Goal: Find specific page/section: Find specific page/section

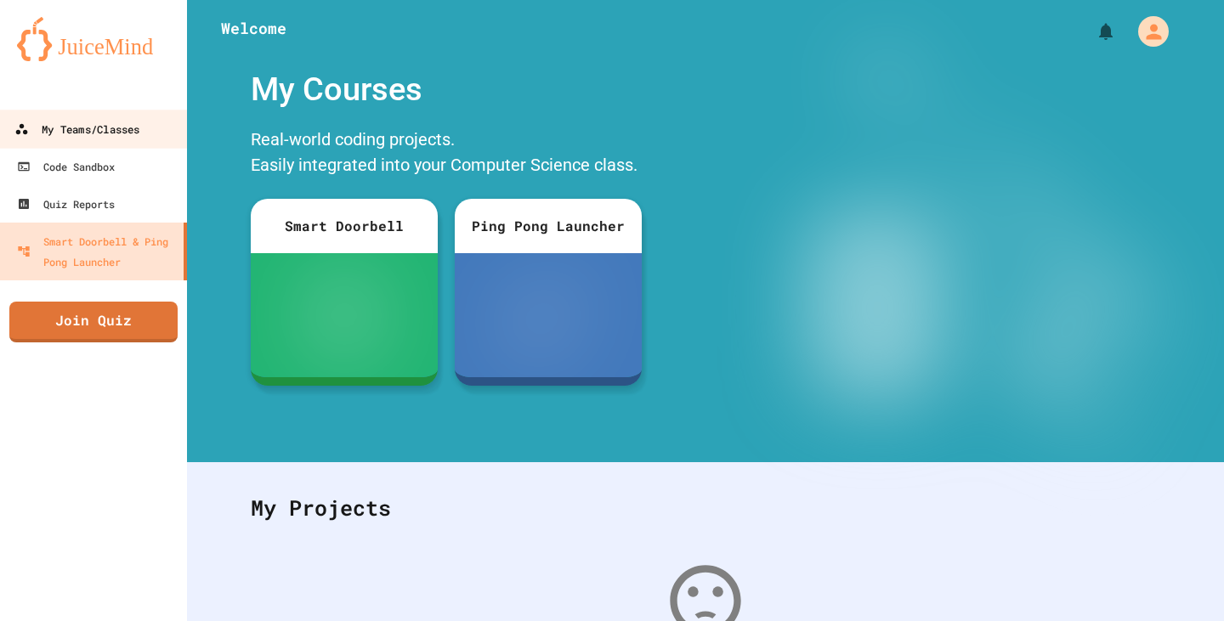
click at [145, 123] on link "My Teams/Classes" at bounding box center [93, 129] width 193 height 38
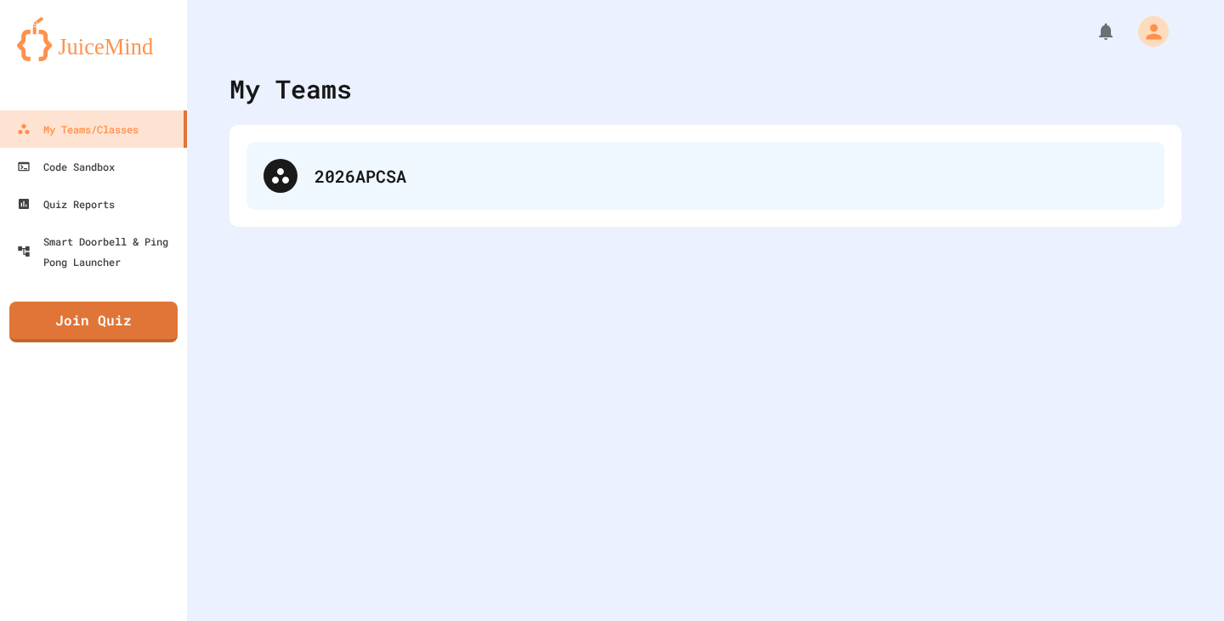
click at [405, 178] on div "2026APCSA" at bounding box center [731, 176] width 833 height 26
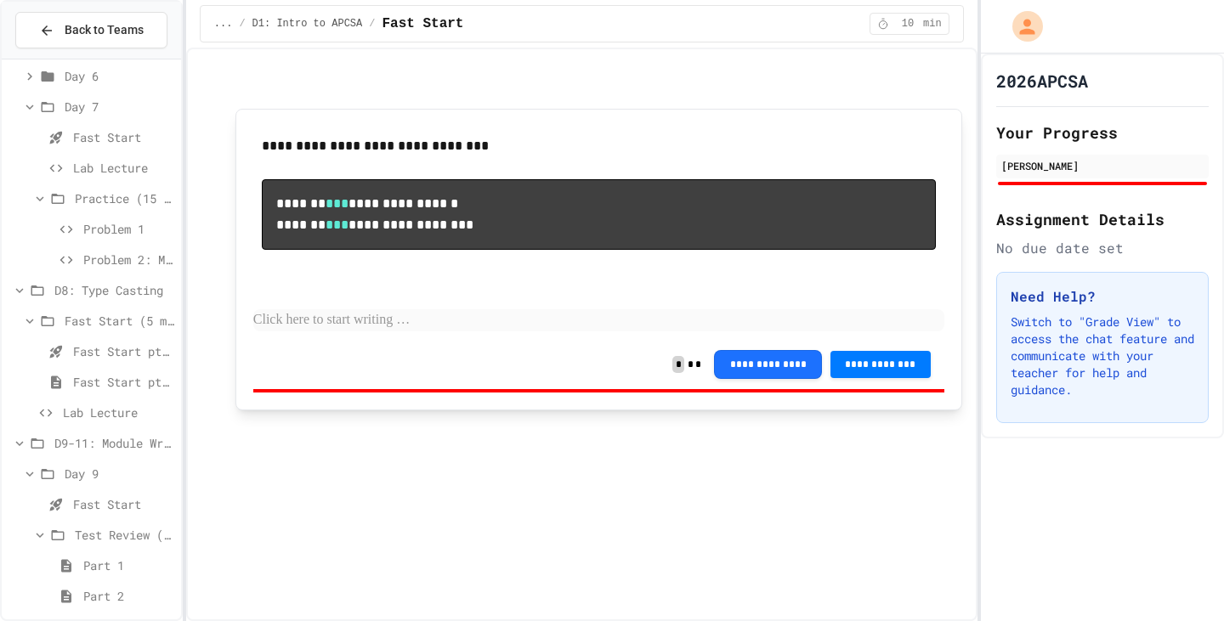
scroll to position [599, 0]
